Goal: Task Accomplishment & Management: Manage account settings

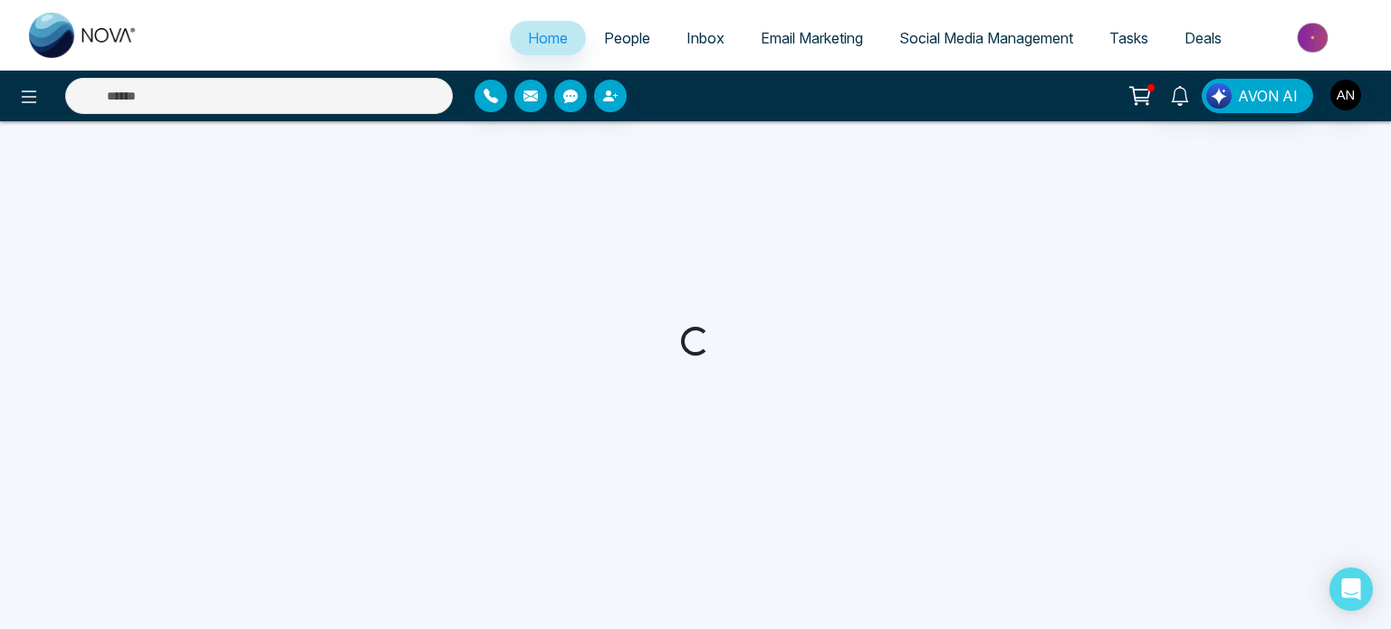
select select "*"
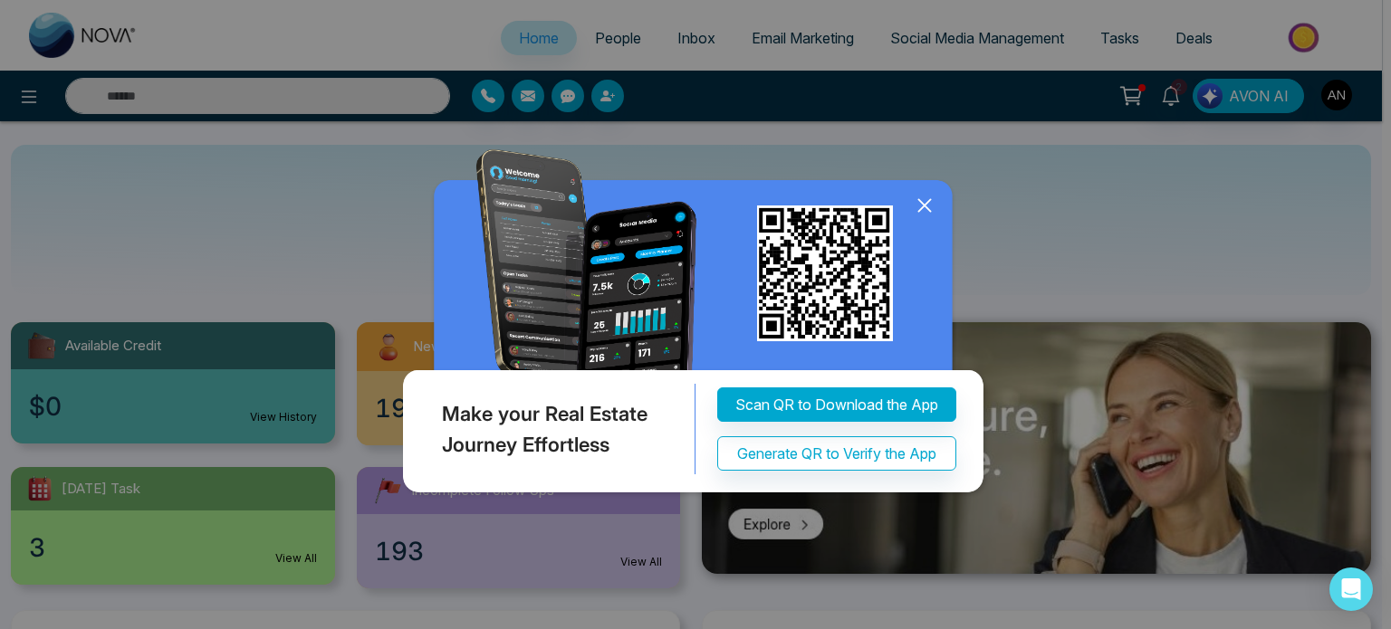
click at [923, 215] on icon at bounding box center [924, 205] width 27 height 27
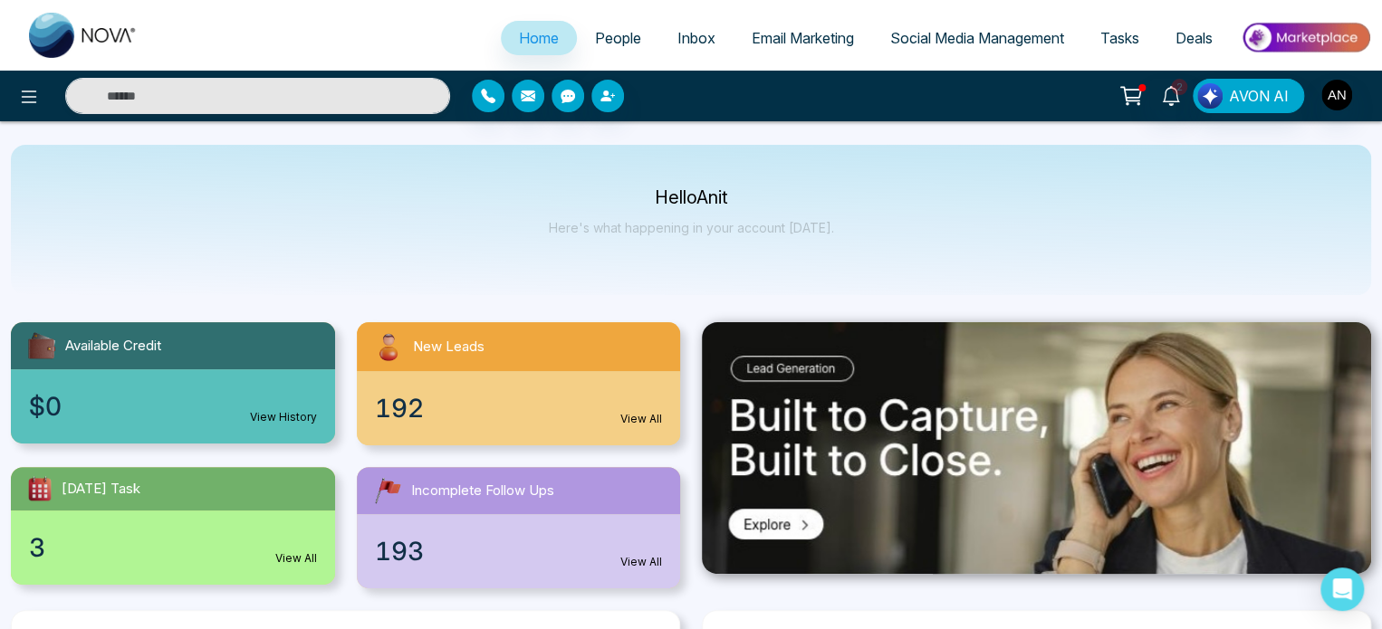
click at [618, 37] on span "People" at bounding box center [618, 38] width 46 height 18
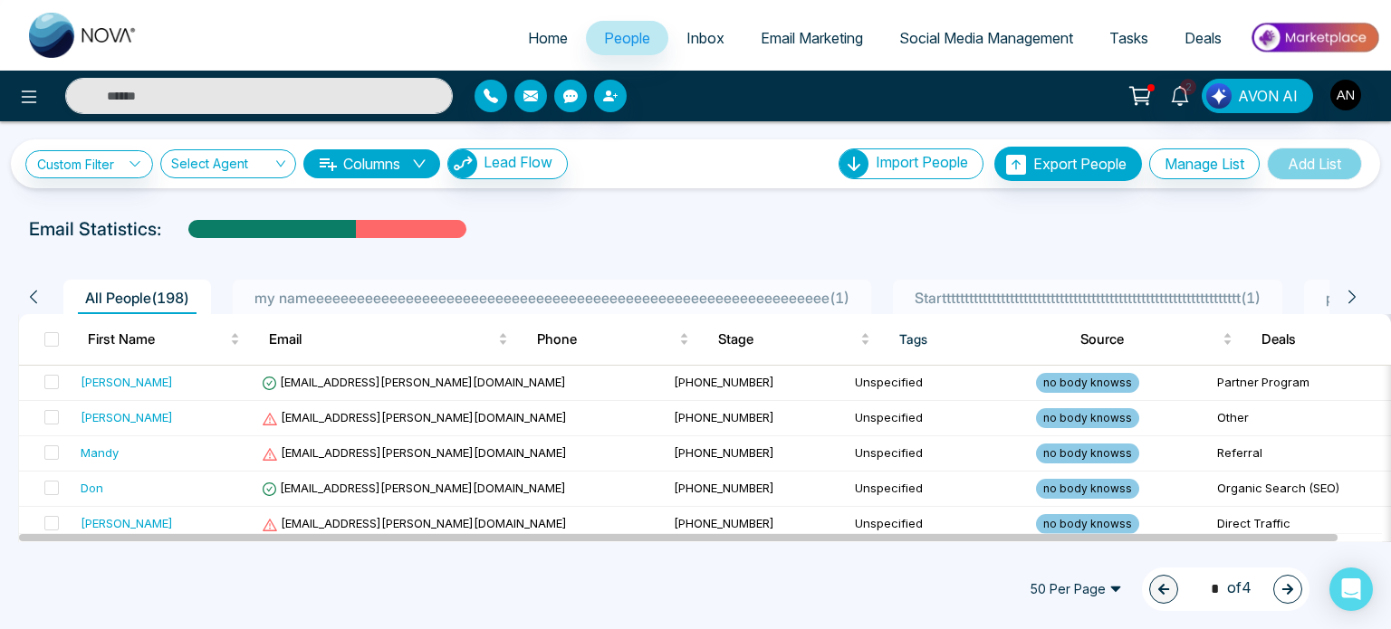
click at [543, 39] on span "Home" at bounding box center [548, 38] width 40 height 18
select select "*"
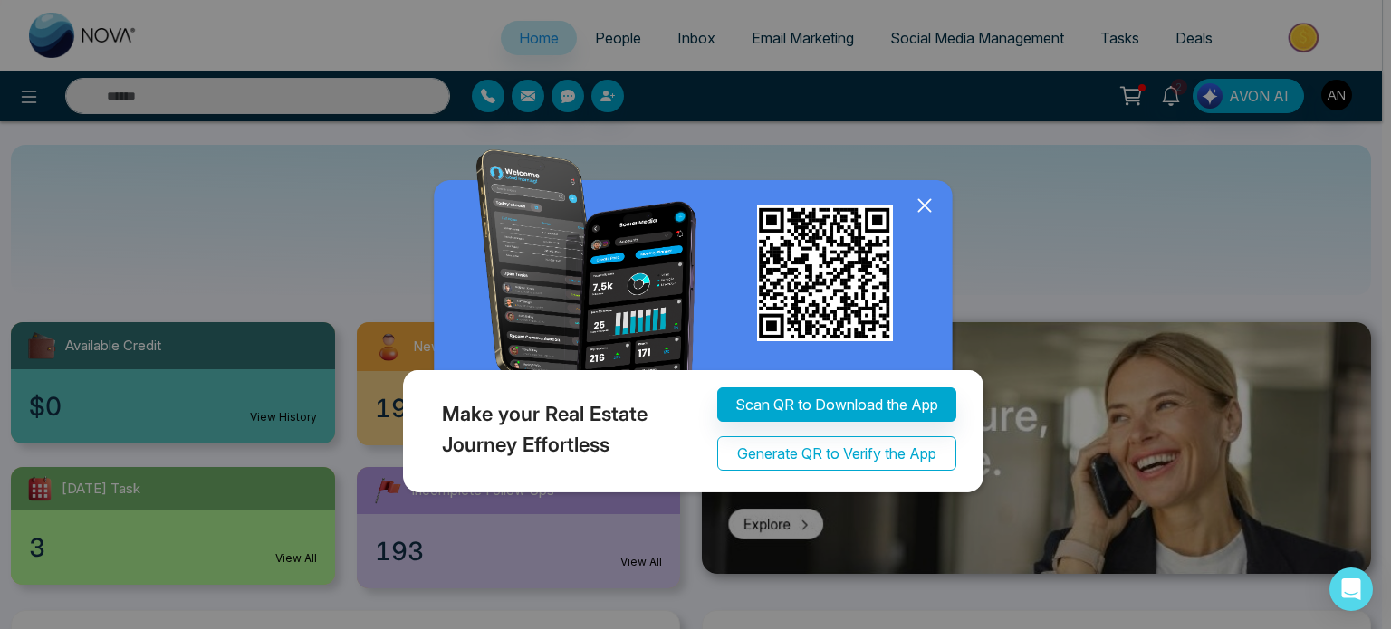
click at [864, 453] on button "Generate QR to Verify the App" at bounding box center [836, 453] width 239 height 34
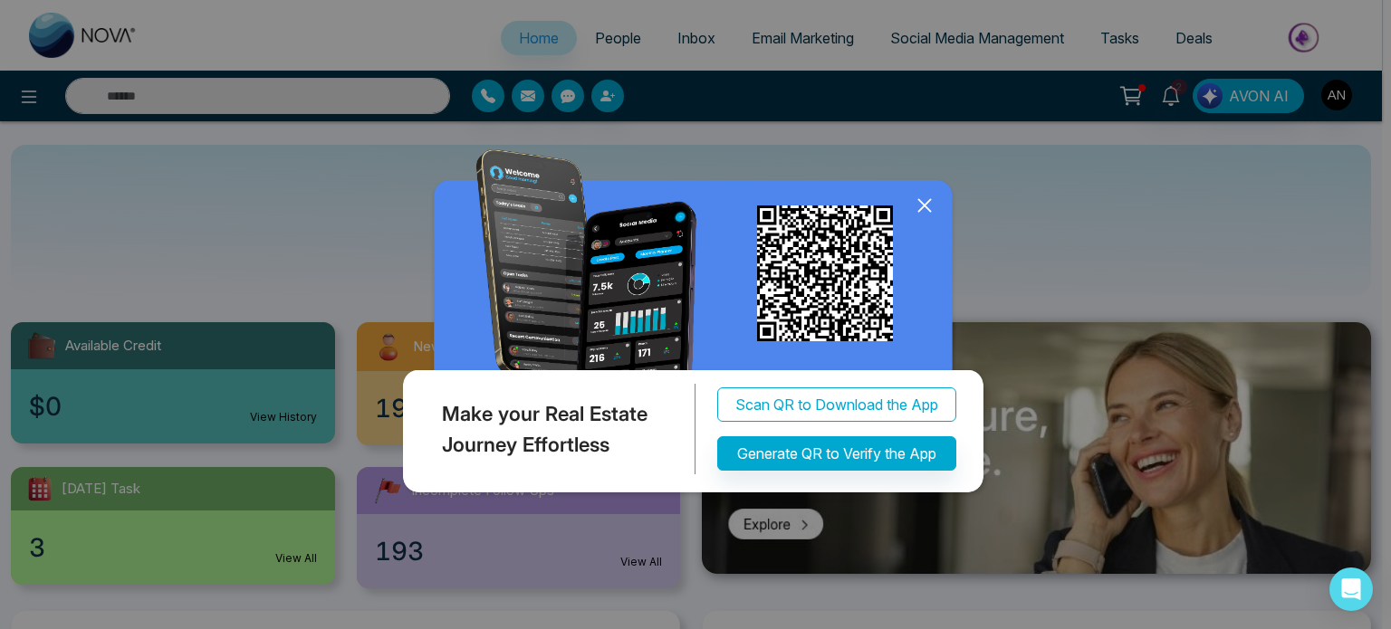
click at [847, 388] on button "Scan QR to Download the App" at bounding box center [836, 405] width 239 height 34
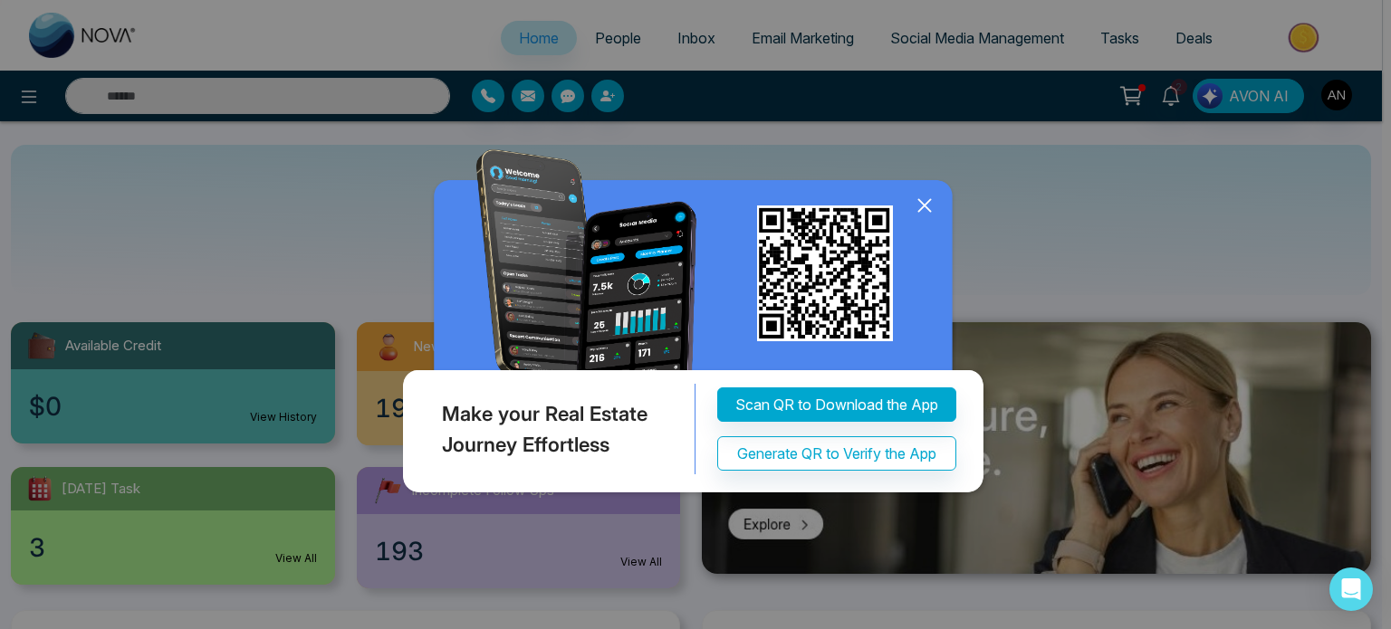
click at [927, 206] on icon at bounding box center [924, 205] width 27 height 27
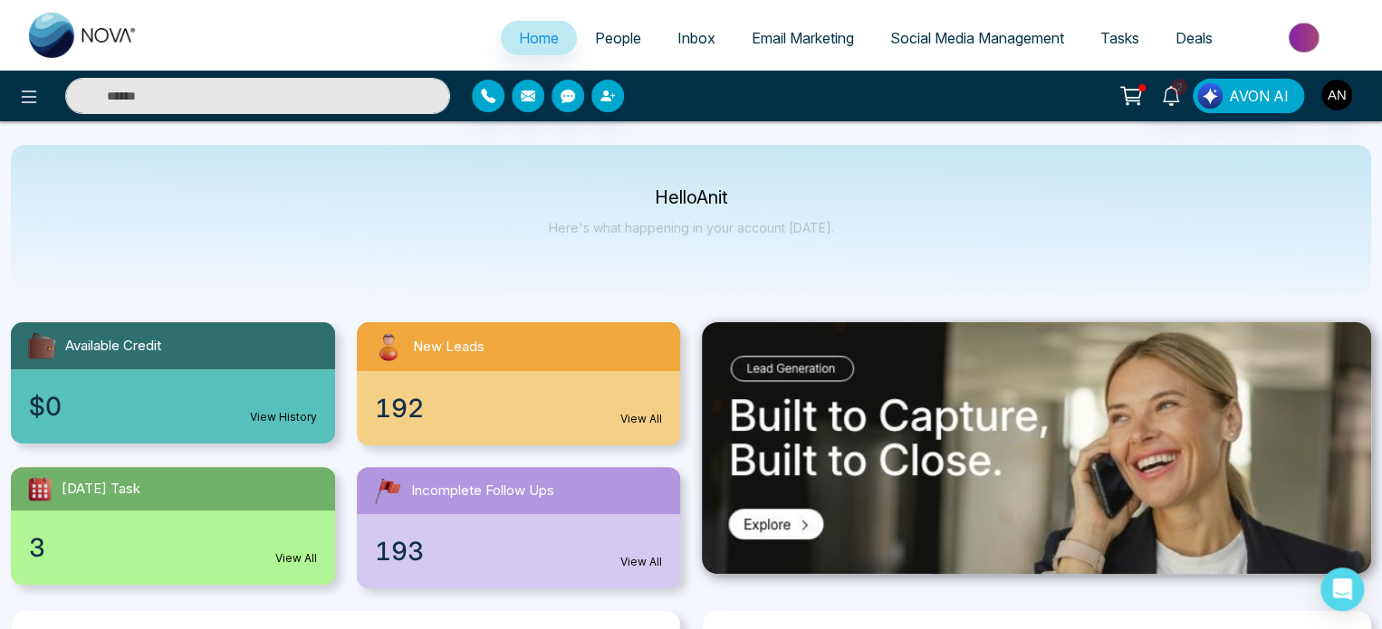
click at [614, 38] on span "People" at bounding box center [618, 38] width 46 height 18
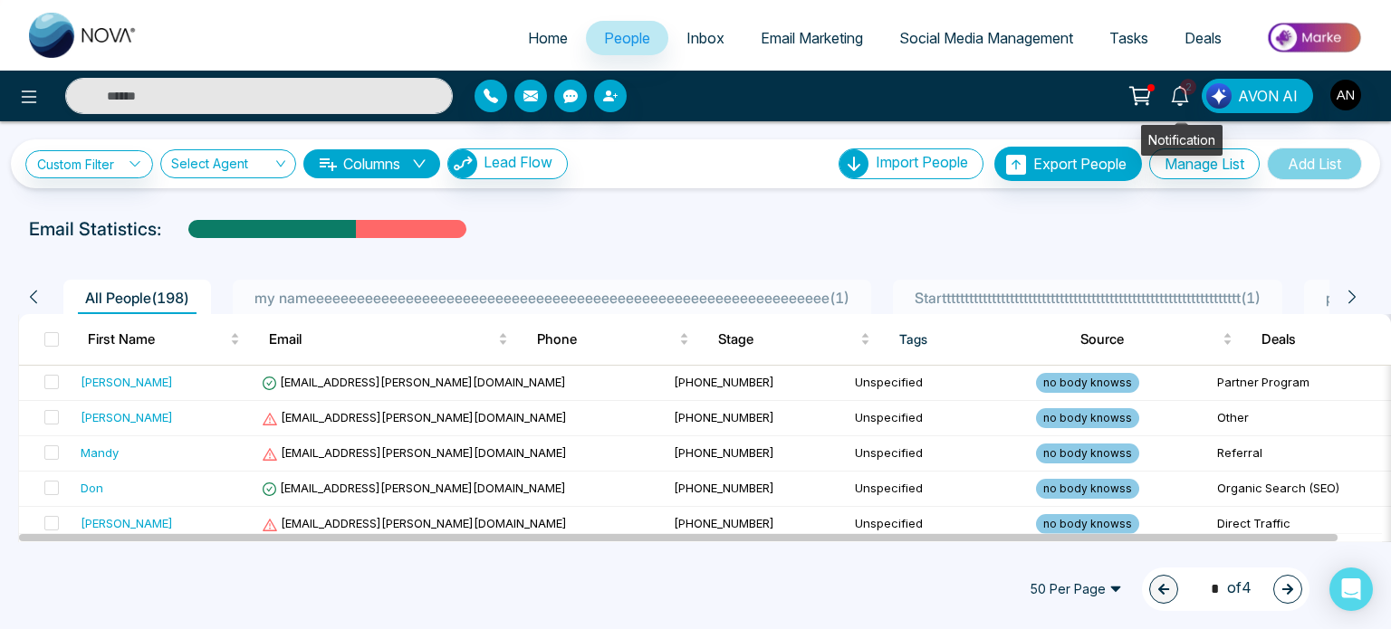
click at [1184, 97] on icon at bounding box center [1180, 96] width 20 height 20
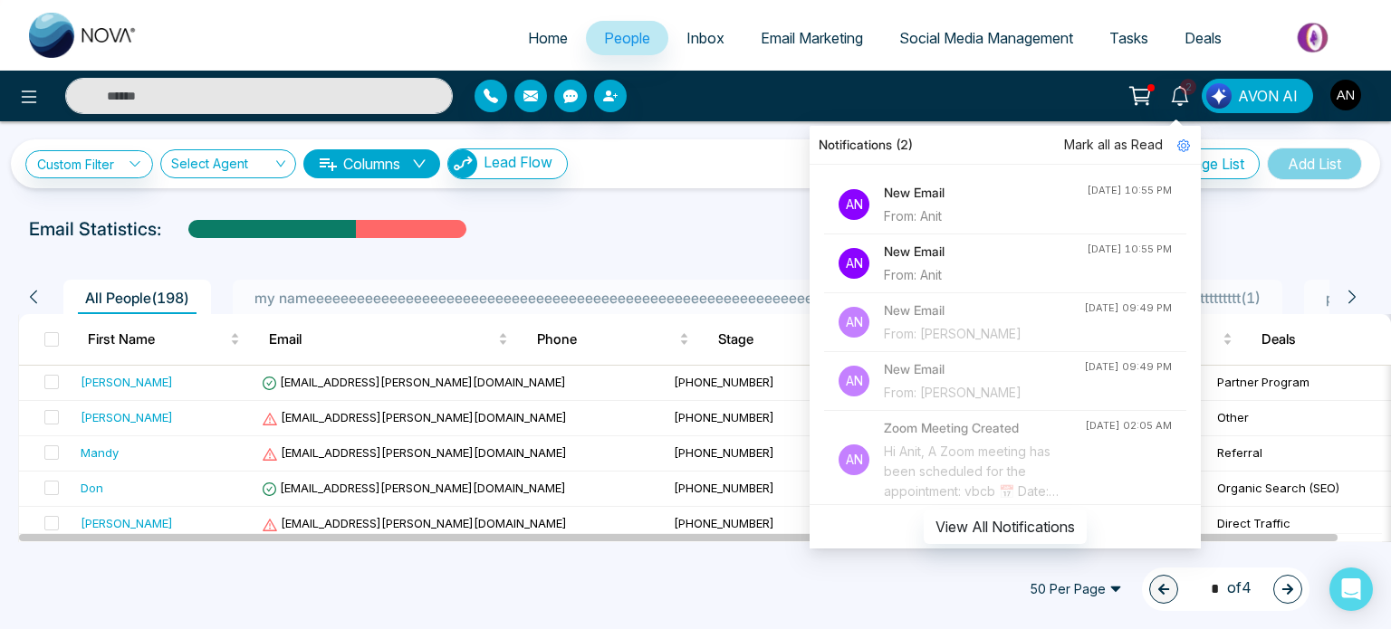
click at [724, 206] on div "Custom Filter Choose a filter Cancel Apply Select Agent Columns Lead Flow Impor…" at bounding box center [695, 331] width 1391 height 421
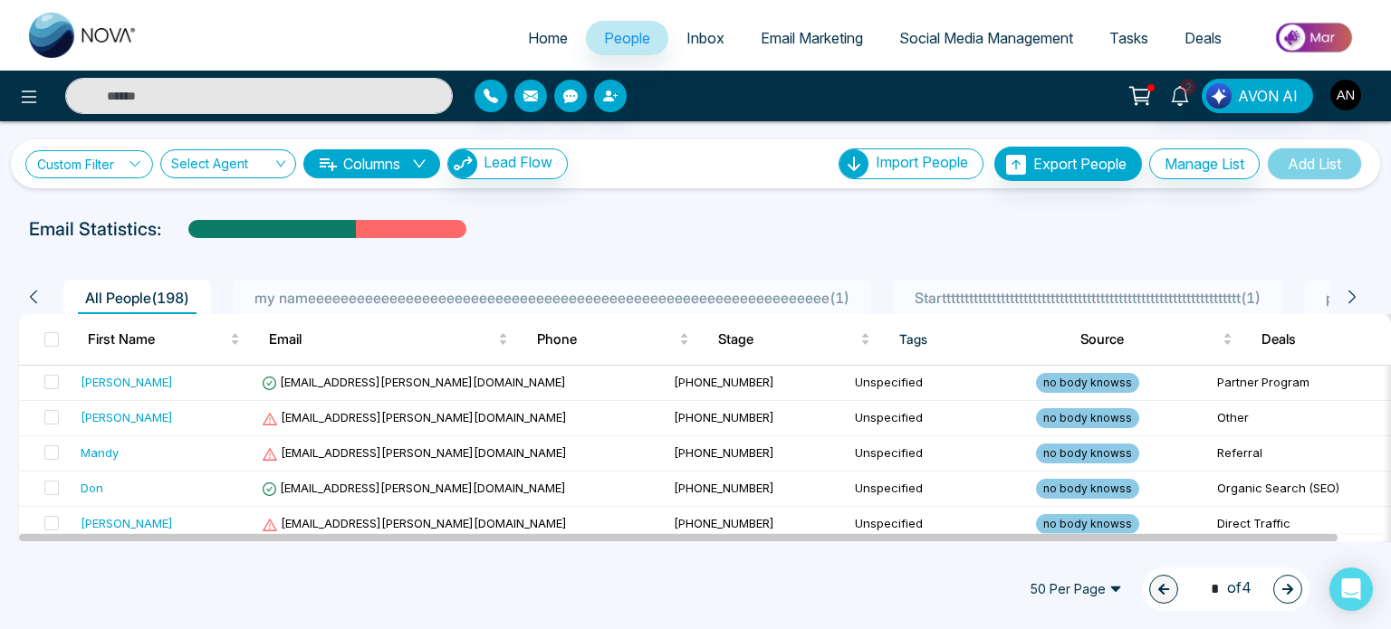
click at [133, 158] on icon at bounding box center [135, 164] width 13 height 13
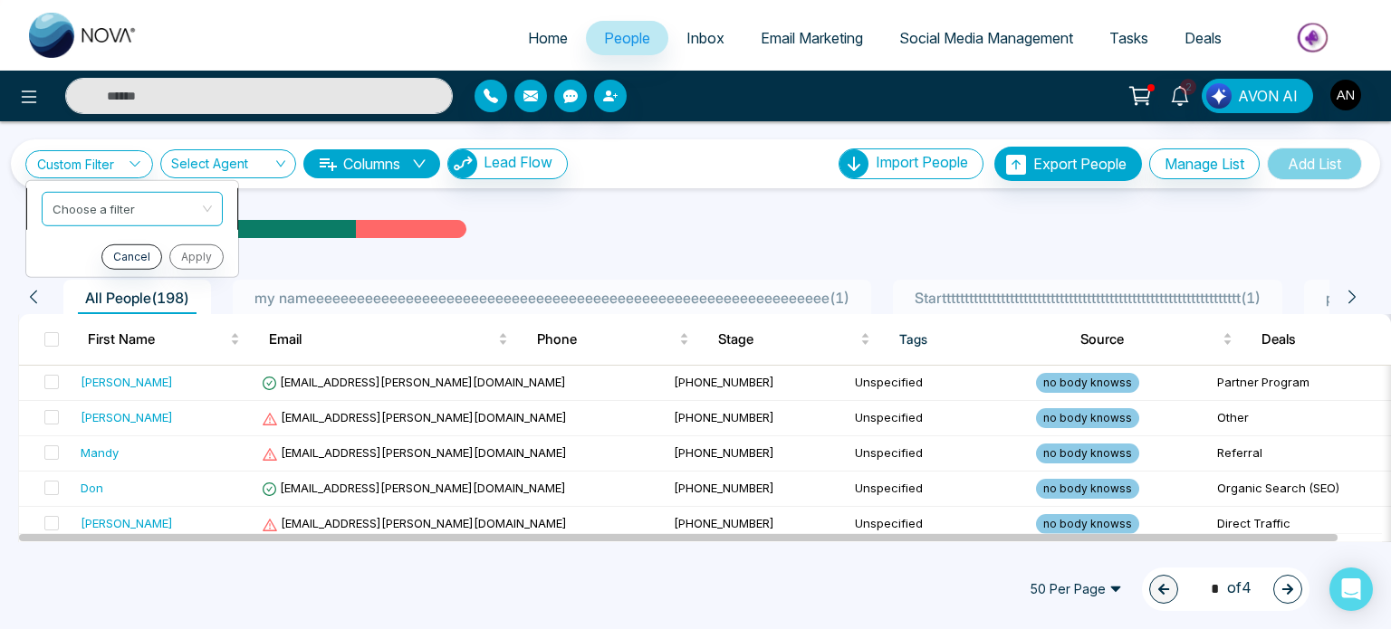
click at [141, 207] on input "search" at bounding box center [126, 205] width 147 height 27
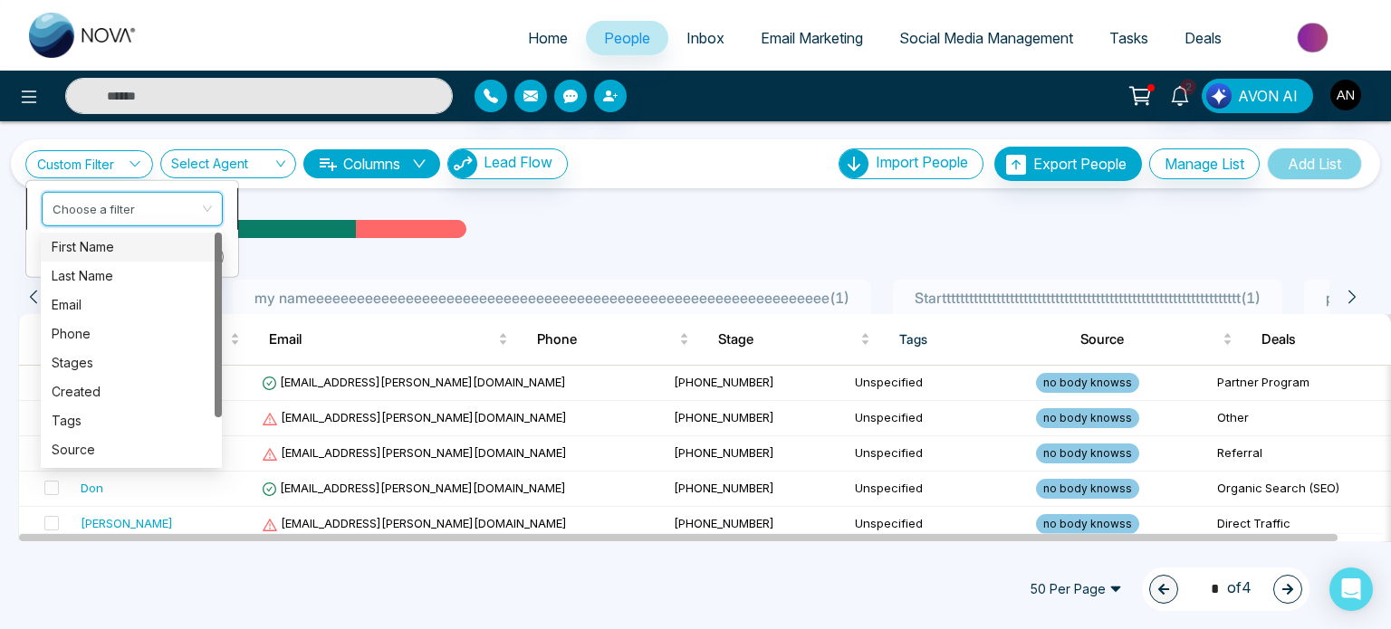
click at [141, 207] on input "search" at bounding box center [126, 205] width 147 height 27
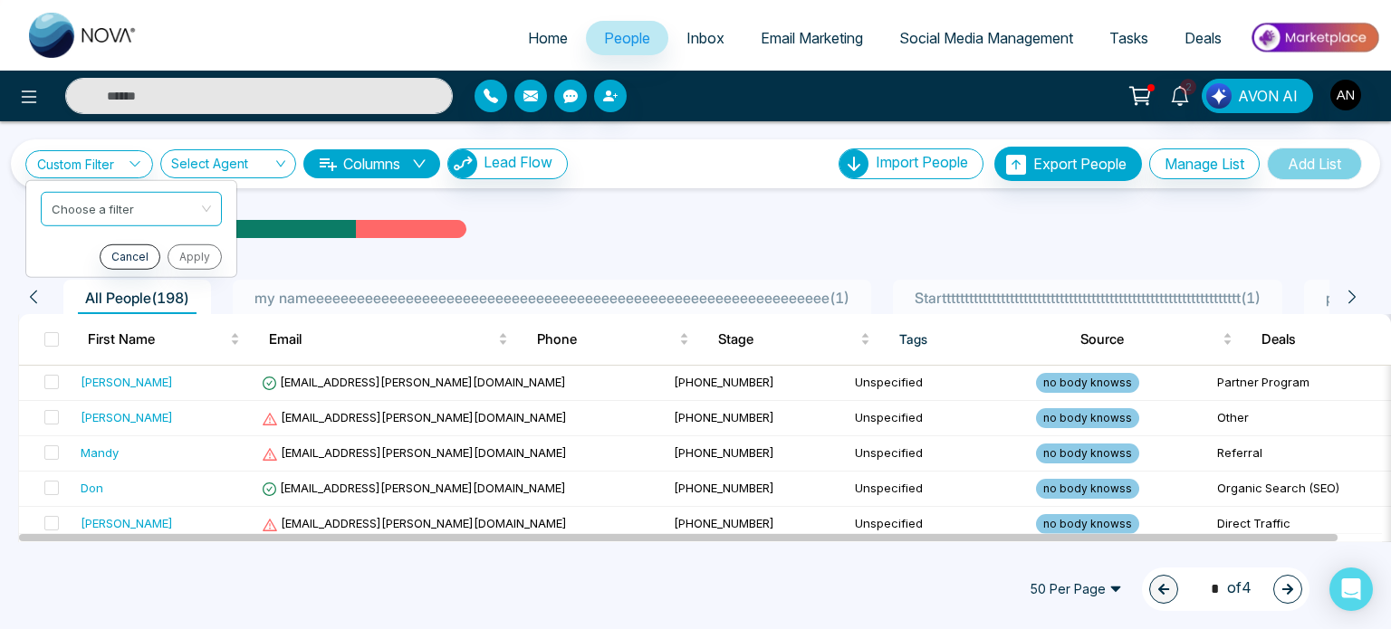
click at [706, 227] on div "Email Statistics:" at bounding box center [469, 228] width 881 height 27
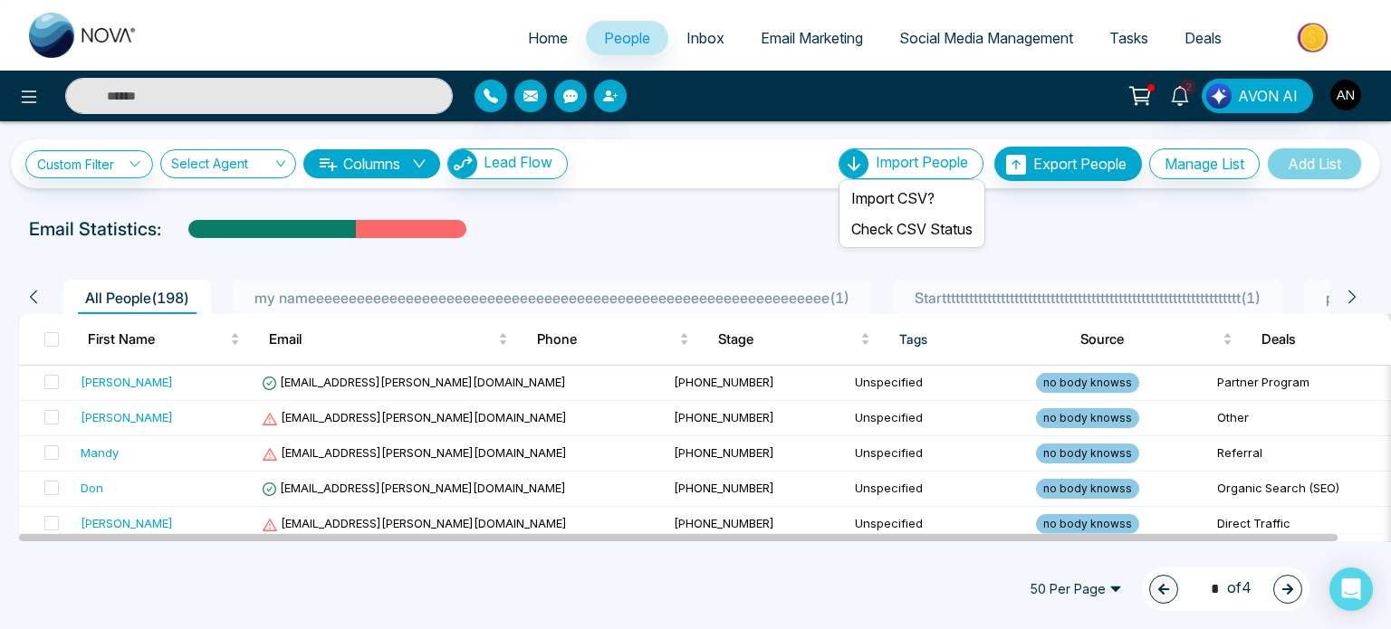
click at [894, 165] on span "Import People" at bounding box center [922, 162] width 92 height 18
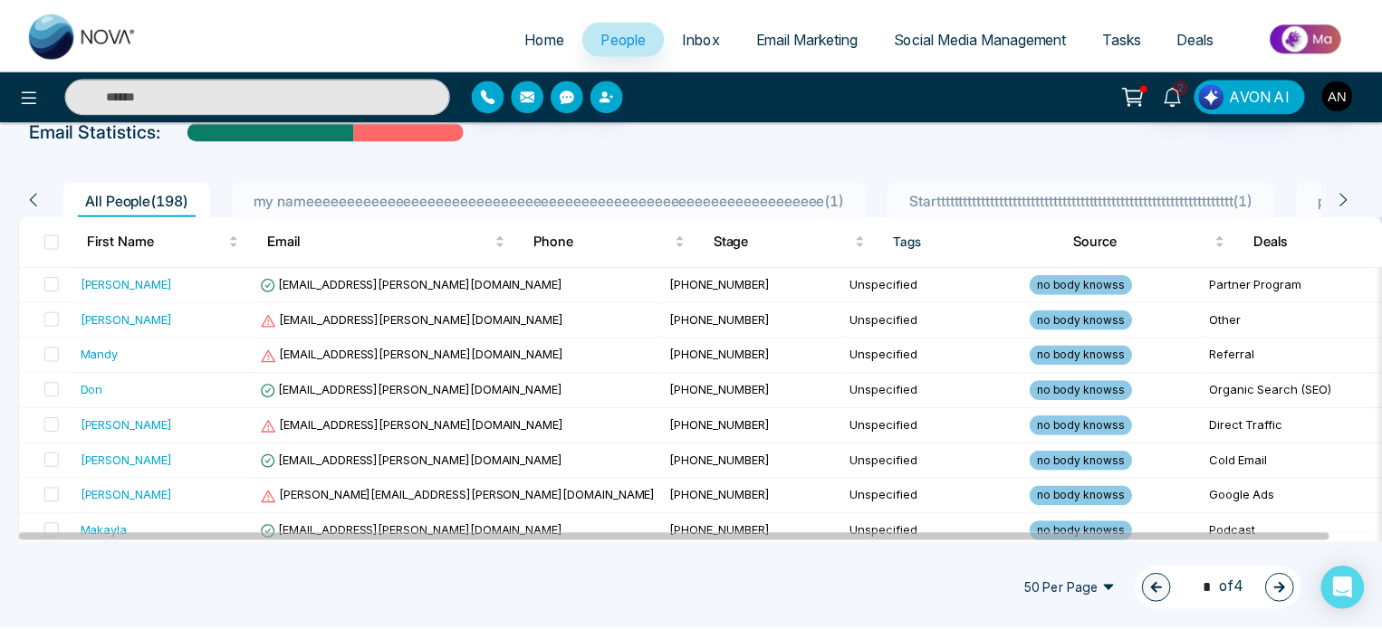
scroll to position [101, 0]
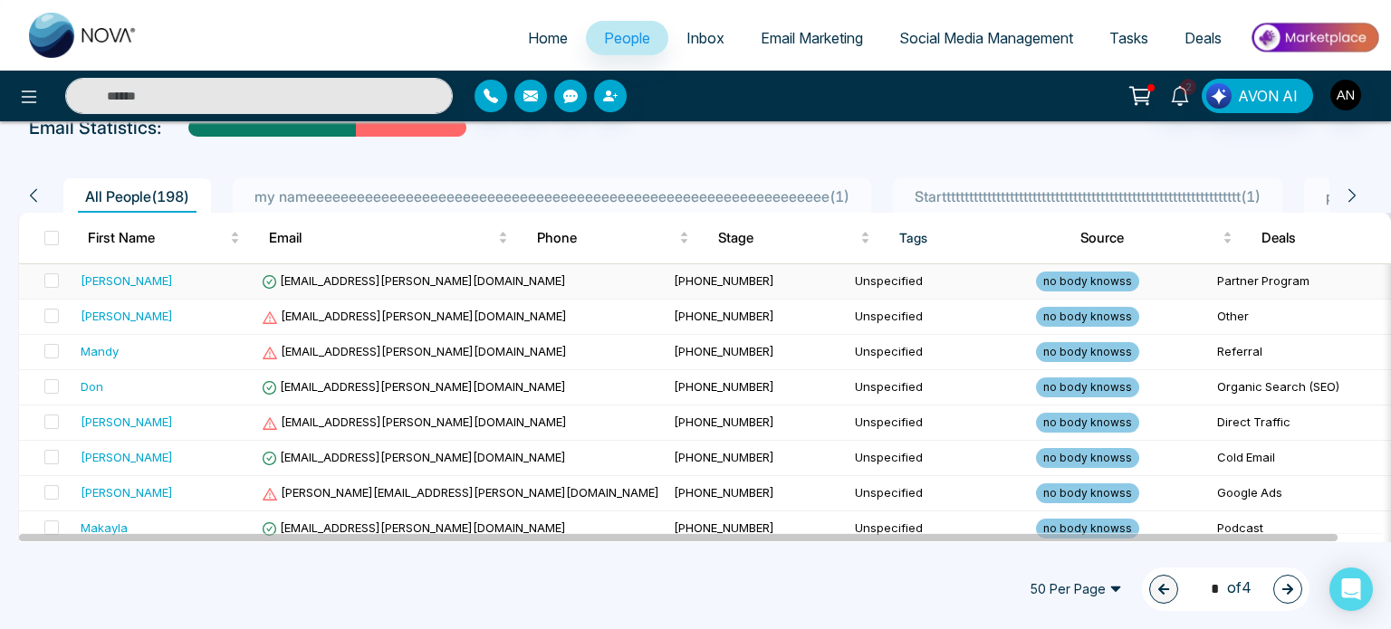
click at [351, 278] on span "[EMAIL_ADDRESS][PERSON_NAME][DOMAIN_NAME]" at bounding box center [414, 280] width 304 height 14
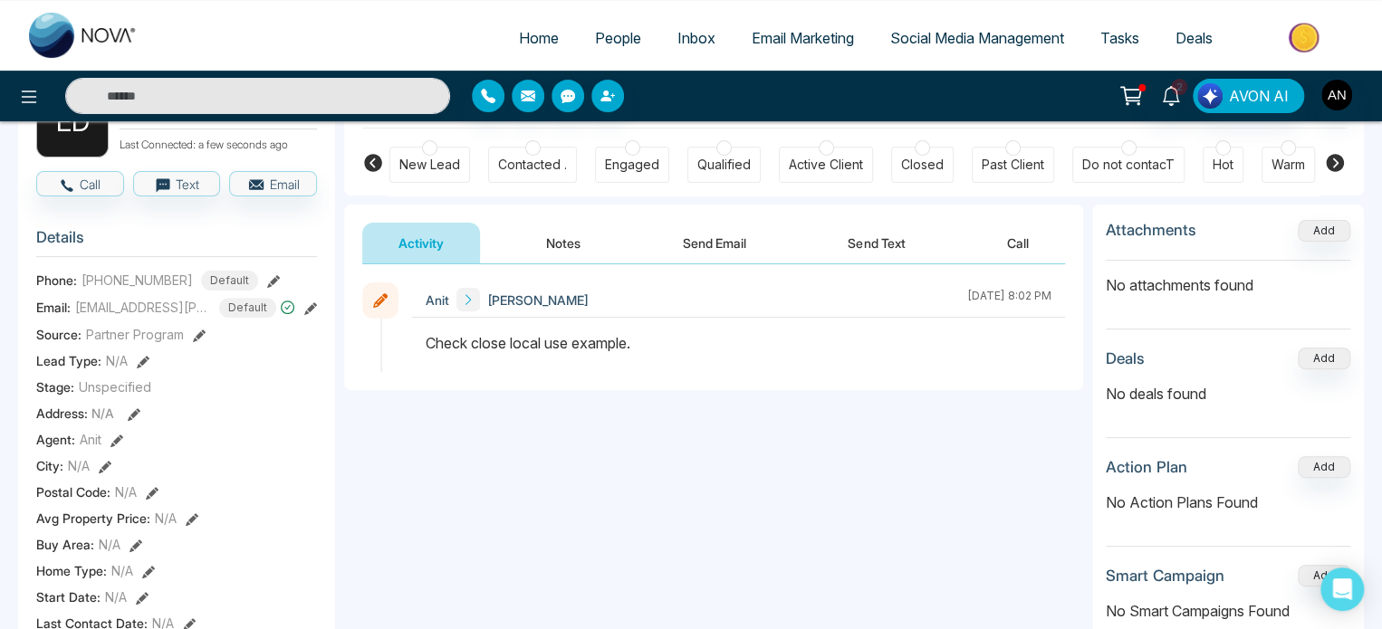
scroll to position [141, 0]
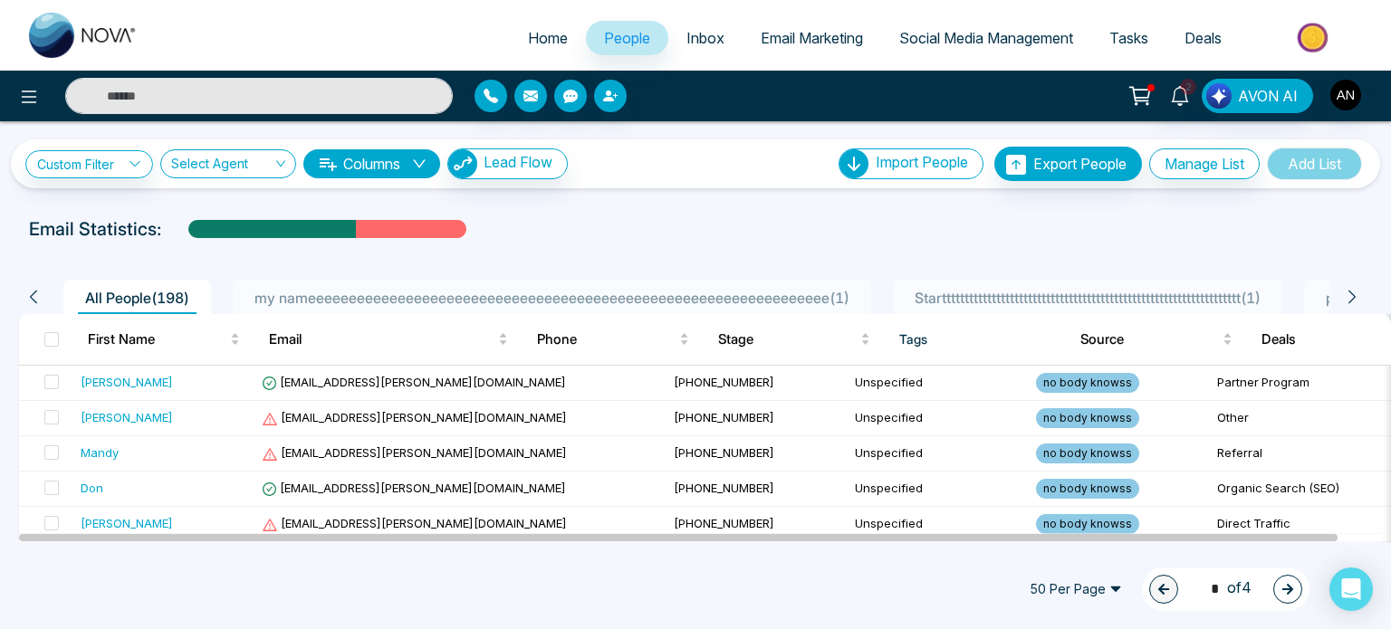
click at [34, 297] on icon at bounding box center [33, 297] width 16 height 16
click at [34, 300] on icon at bounding box center [33, 297] width 16 height 16
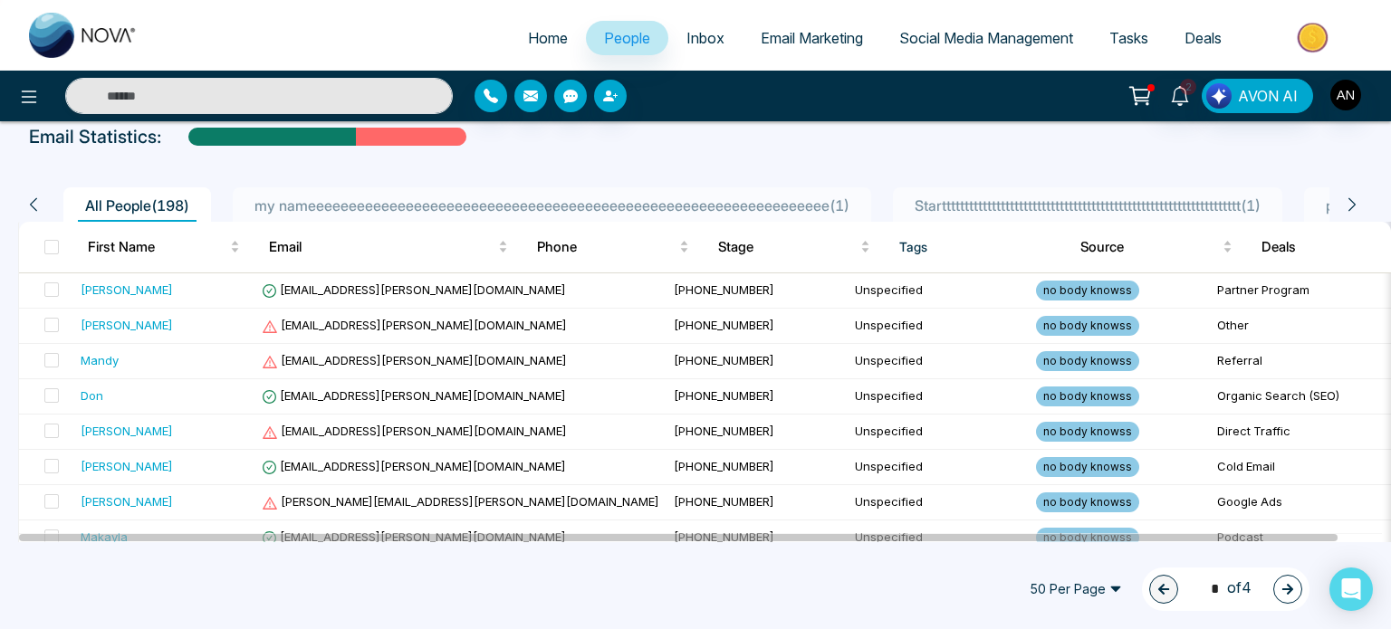
scroll to position [108, 0]
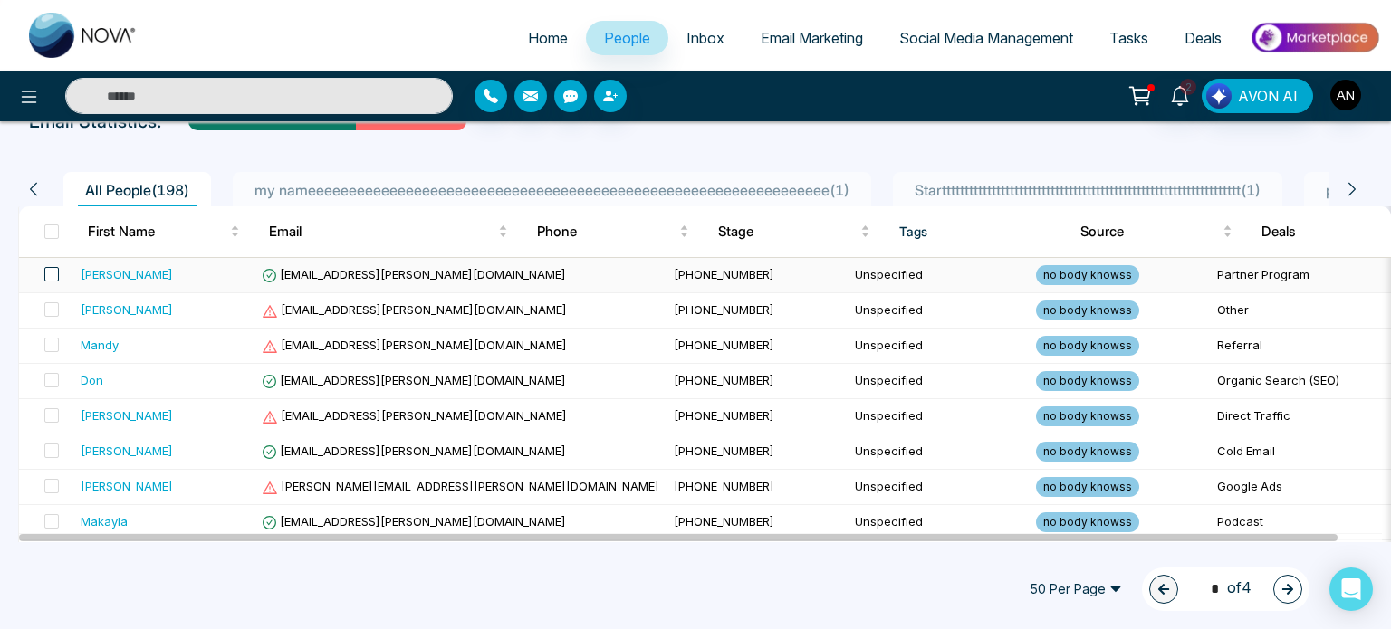
click at [46, 271] on span at bounding box center [51, 274] width 14 height 14
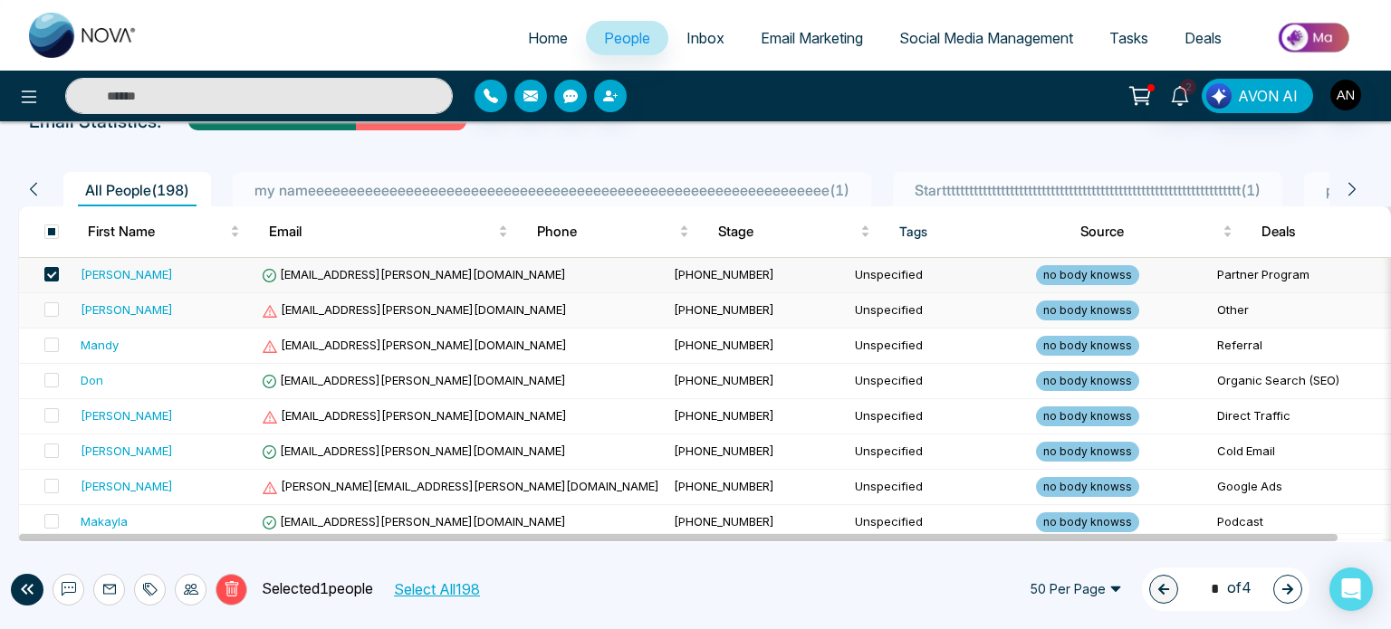
click at [58, 309] on span at bounding box center [51, 309] width 14 height 14
click at [49, 345] on span at bounding box center [51, 345] width 14 height 14
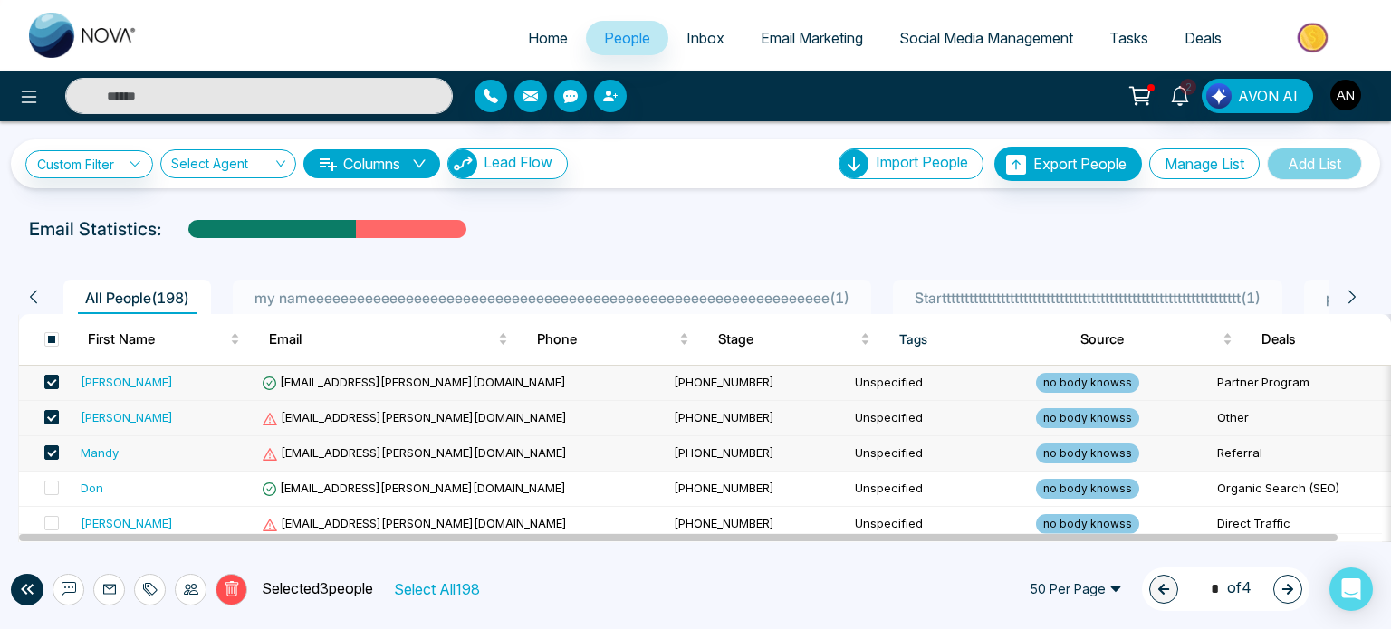
click at [1220, 177] on button "Manage List" at bounding box center [1204, 163] width 110 height 31
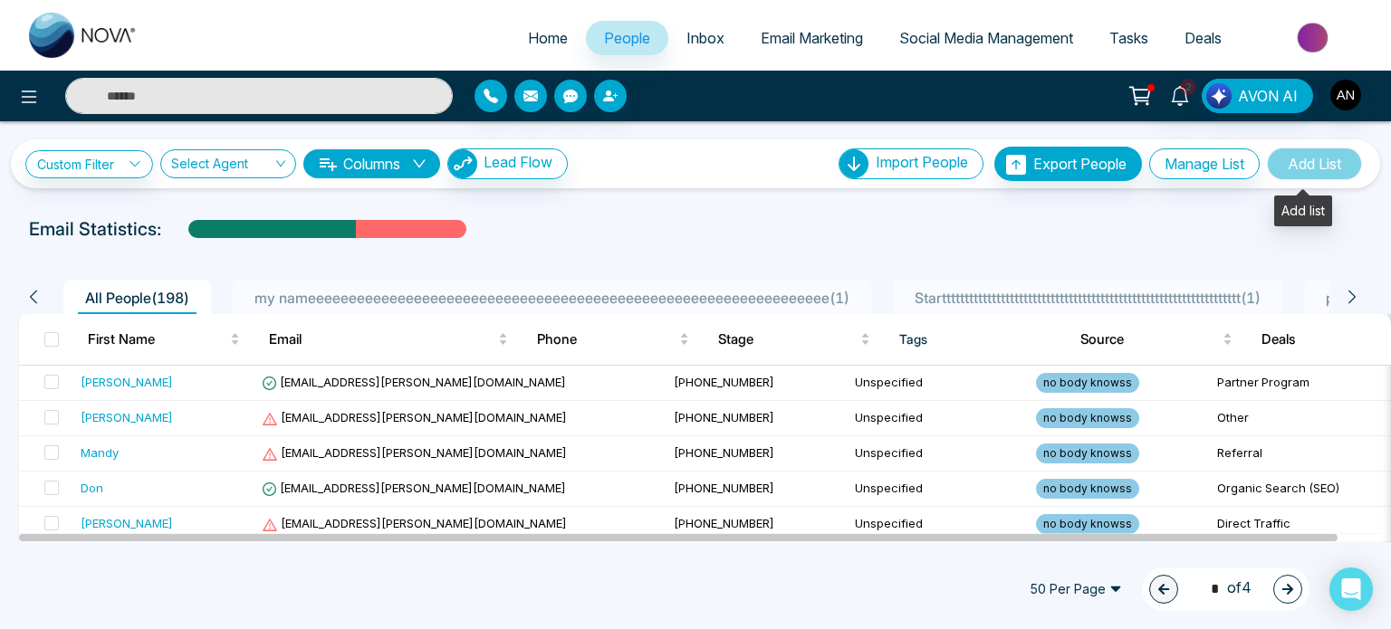
click at [1286, 158] on span "Add List" at bounding box center [1314, 164] width 95 height 33
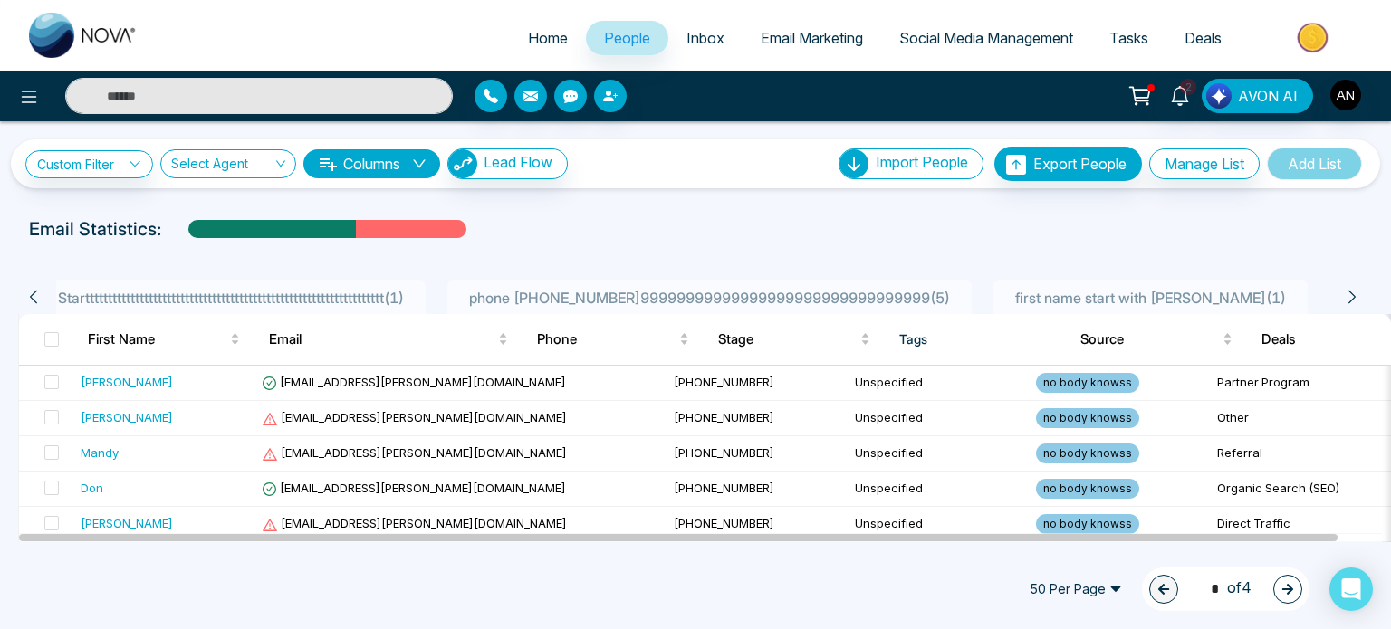
scroll to position [0, 955]
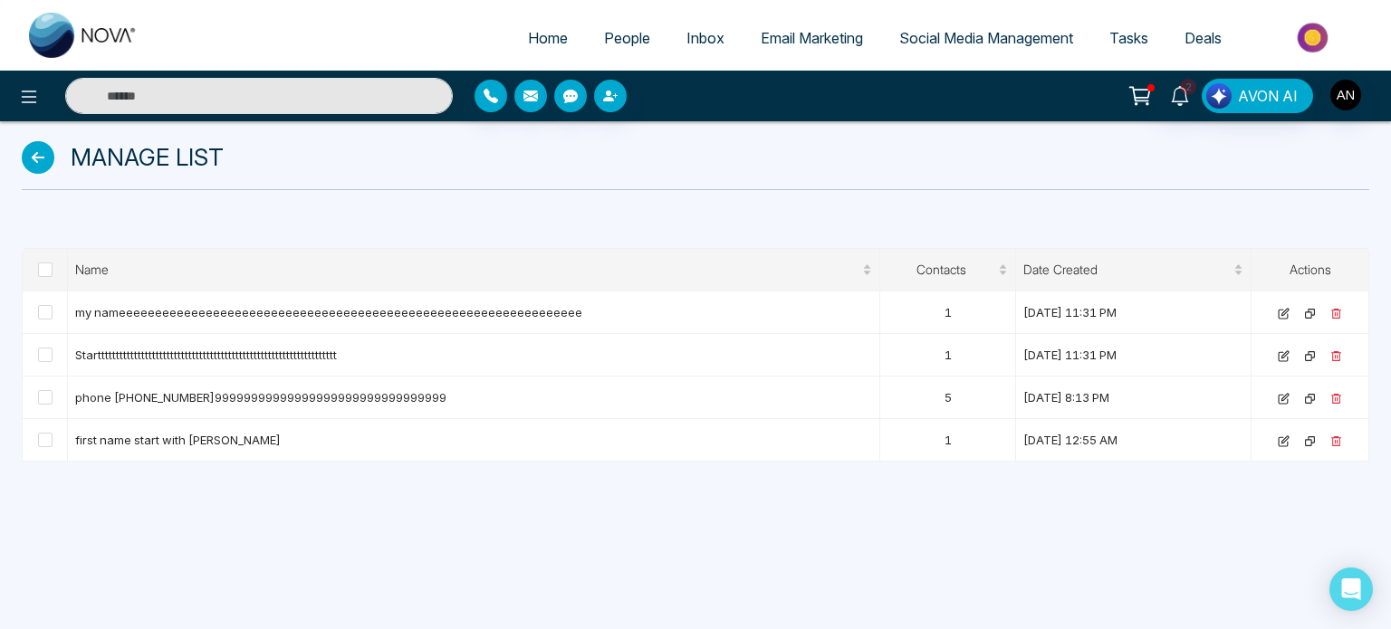
click at [620, 36] on span "People" at bounding box center [627, 38] width 46 height 18
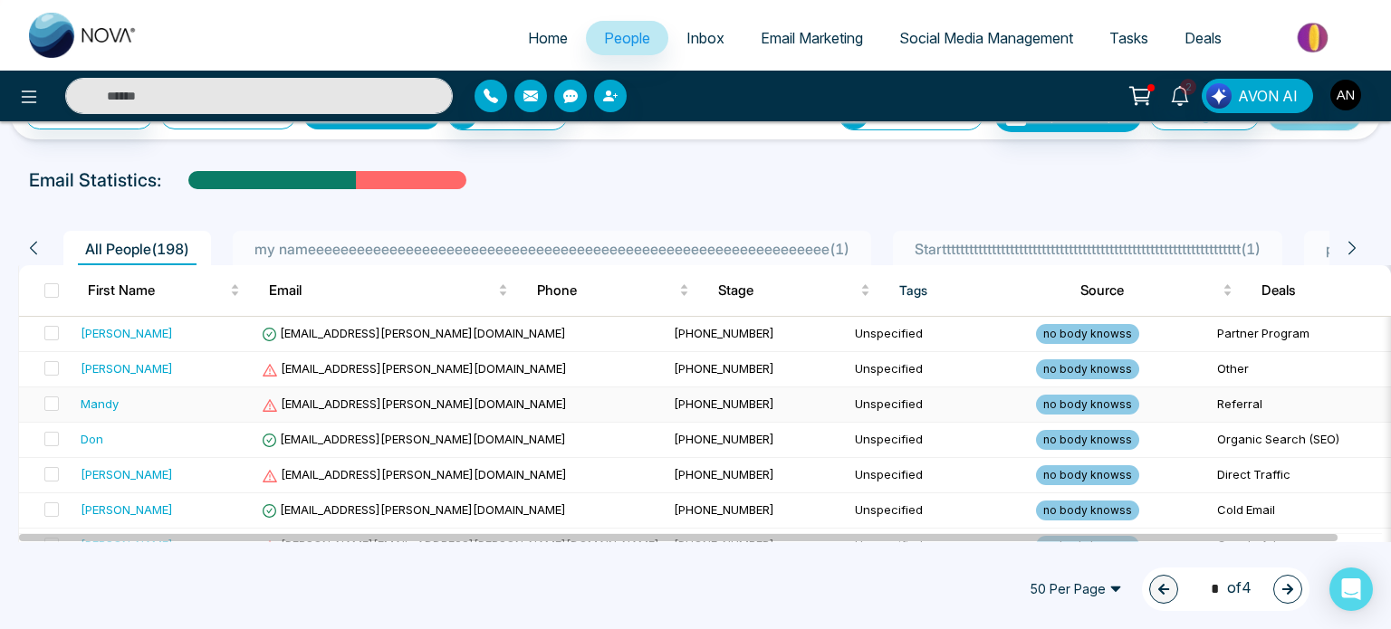
scroll to position [42, 0]
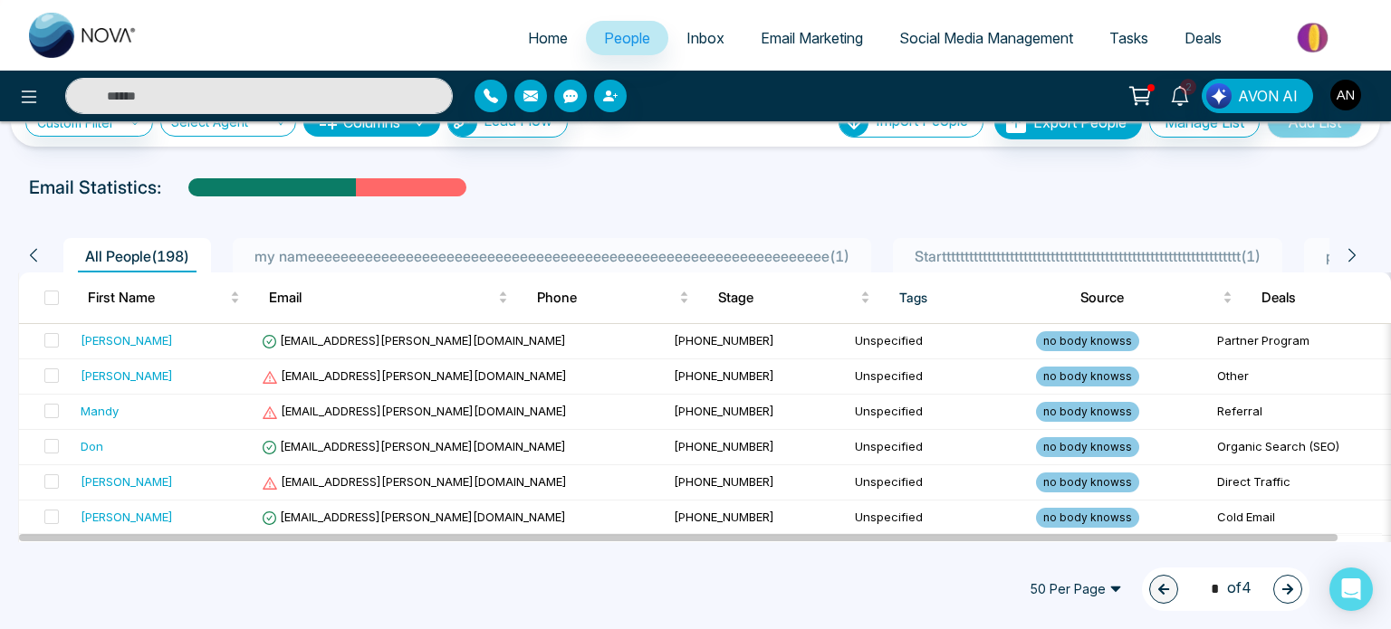
click at [524, 263] on span "my nameeeeeeeeeeeeeeeeeeeeeeeeeeeeeeeeeeeeeeeeeeeeeeeeeeeeeeeeeeeeeeee ( 1 )" at bounding box center [551, 256] width 609 height 18
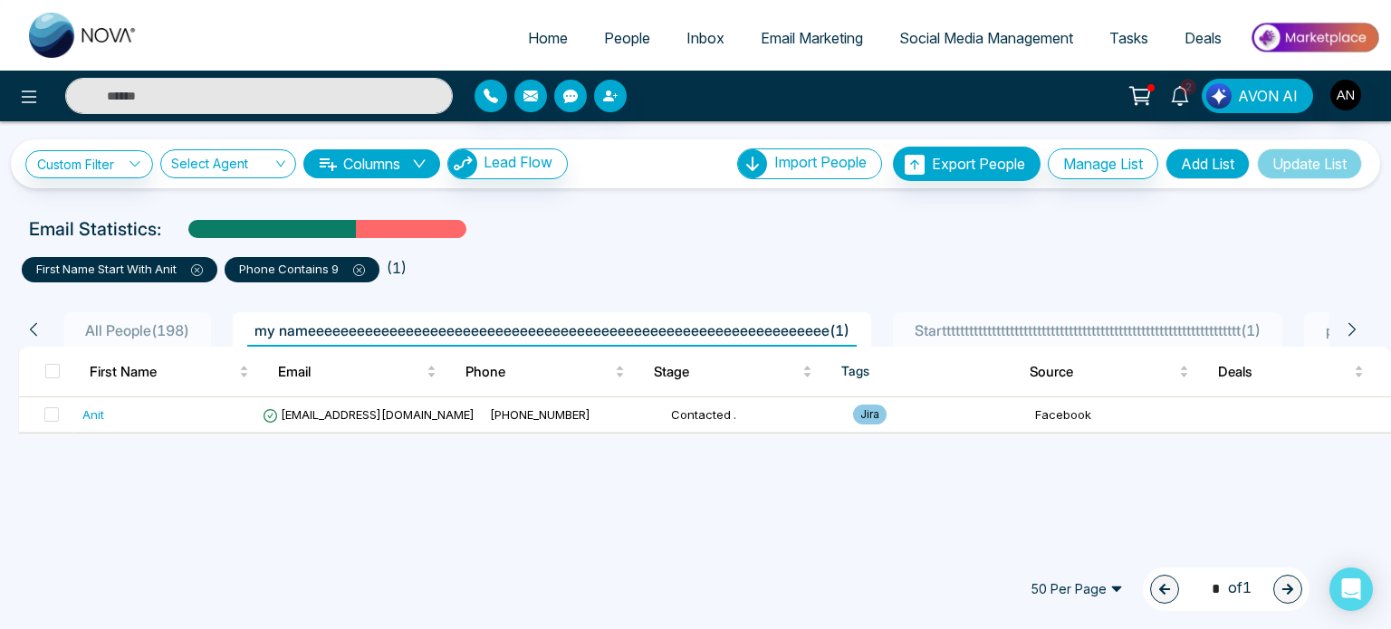
click at [111, 335] on span "All People ( 198 )" at bounding box center [137, 330] width 119 height 18
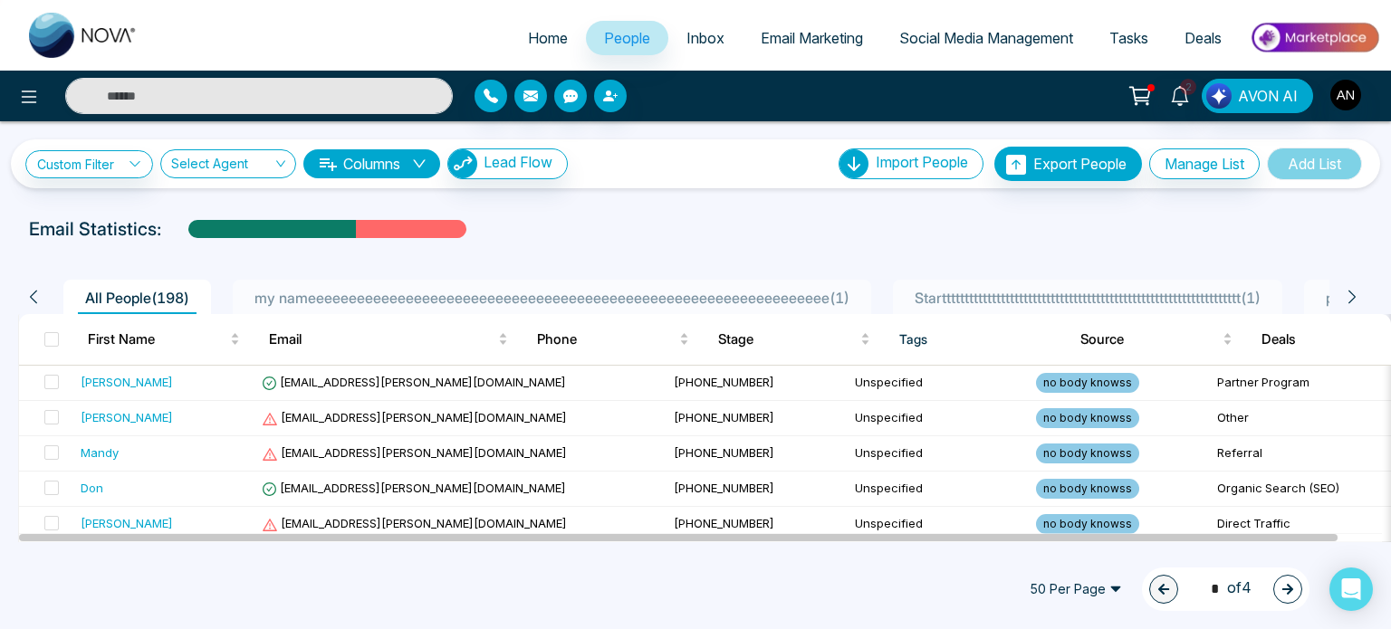
click at [829, 36] on span "Email Marketing" at bounding box center [812, 38] width 102 height 18
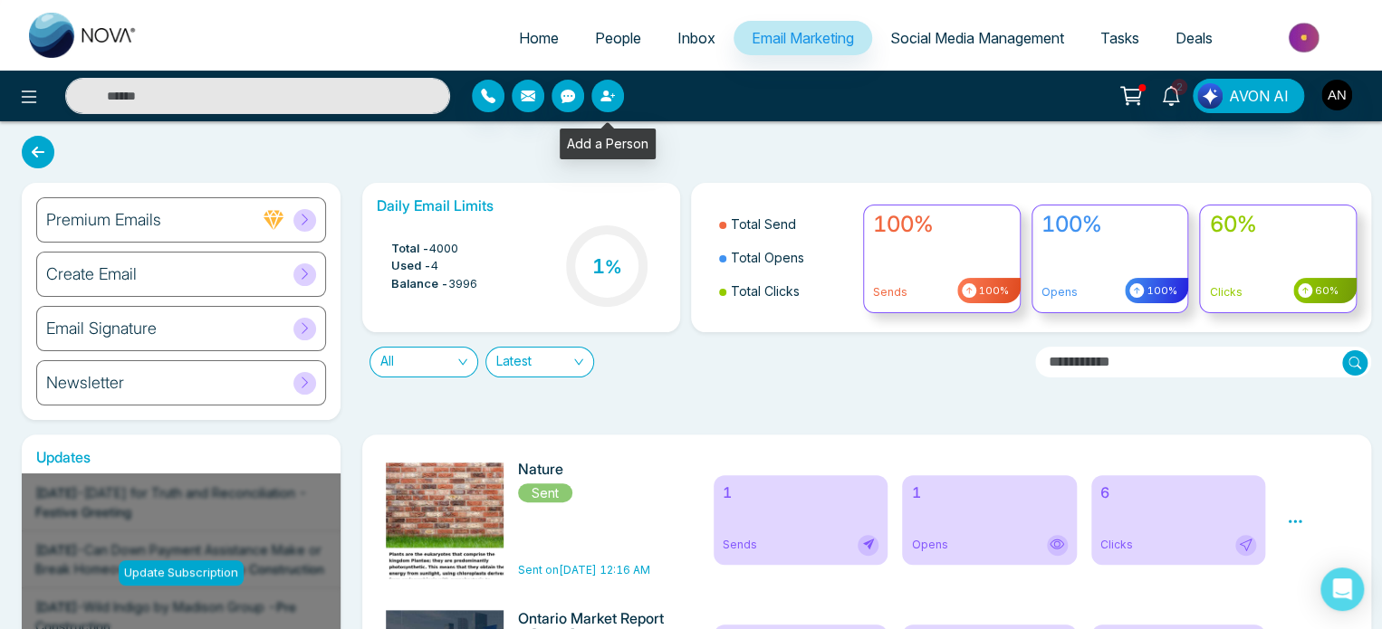
click at [617, 101] on button "button" at bounding box center [607, 96] width 33 height 33
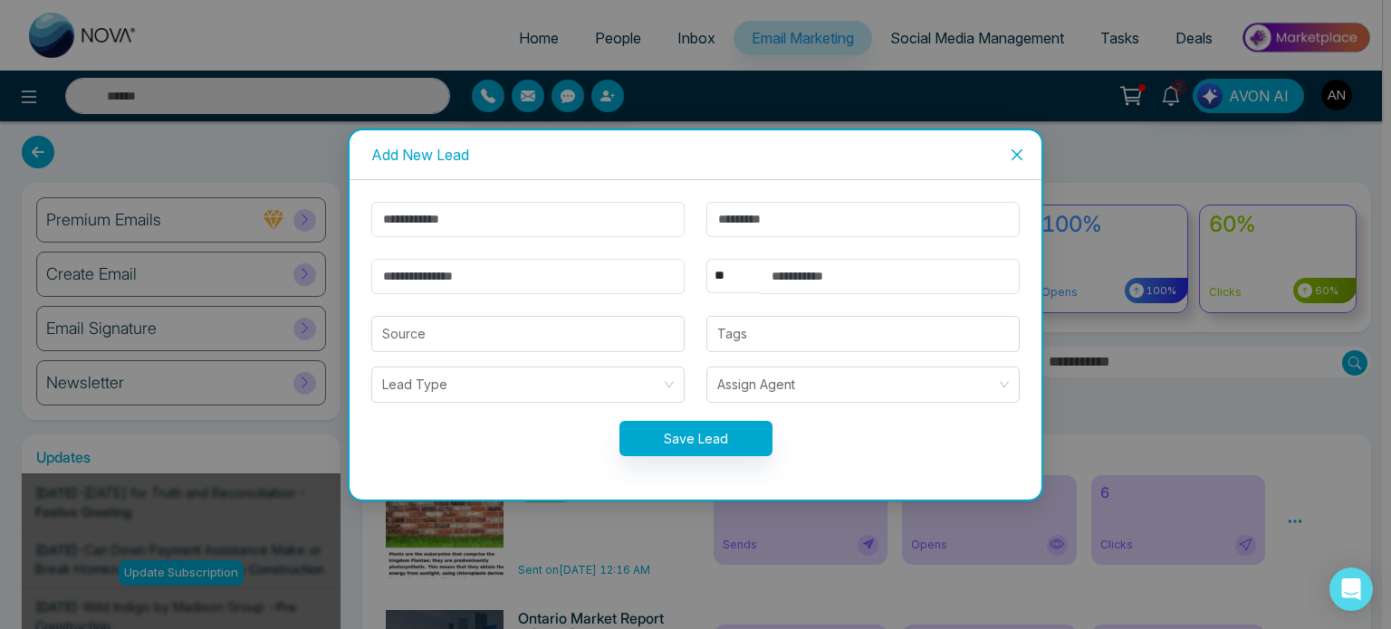
click at [1010, 160] on icon "close" at bounding box center [1017, 155] width 14 height 14
